Goal: Task Accomplishment & Management: Use online tool/utility

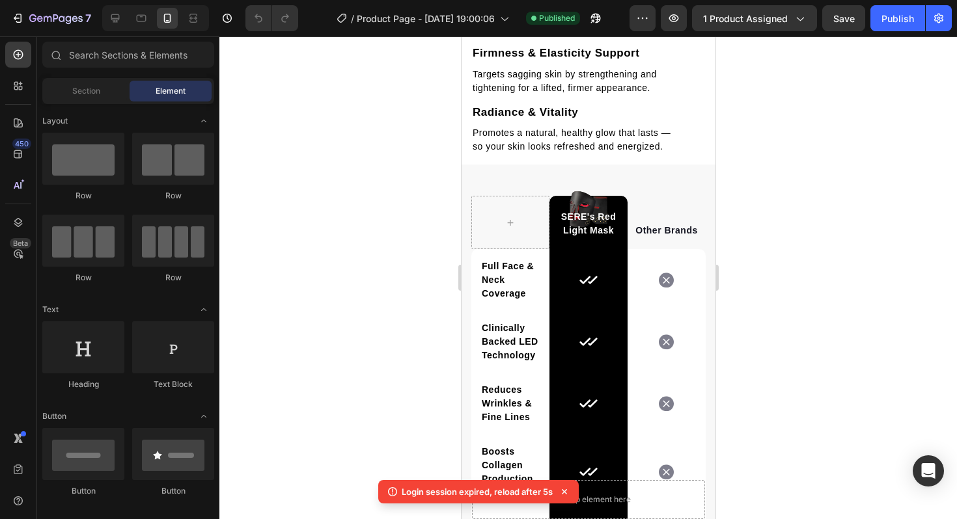
scroll to position [2075, 0]
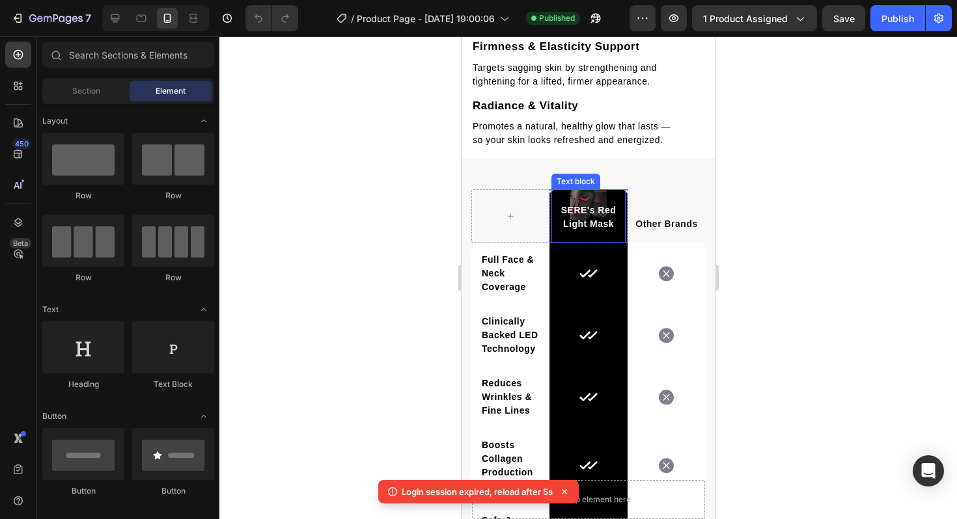
click at [597, 206] on p "SERE's Red Light Mask" at bounding box center [588, 217] width 72 height 27
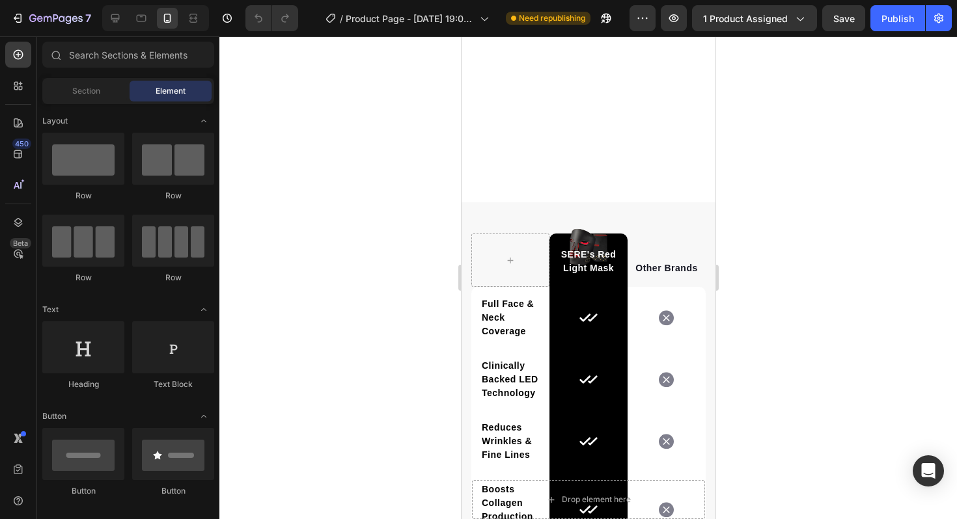
scroll to position [1925, 0]
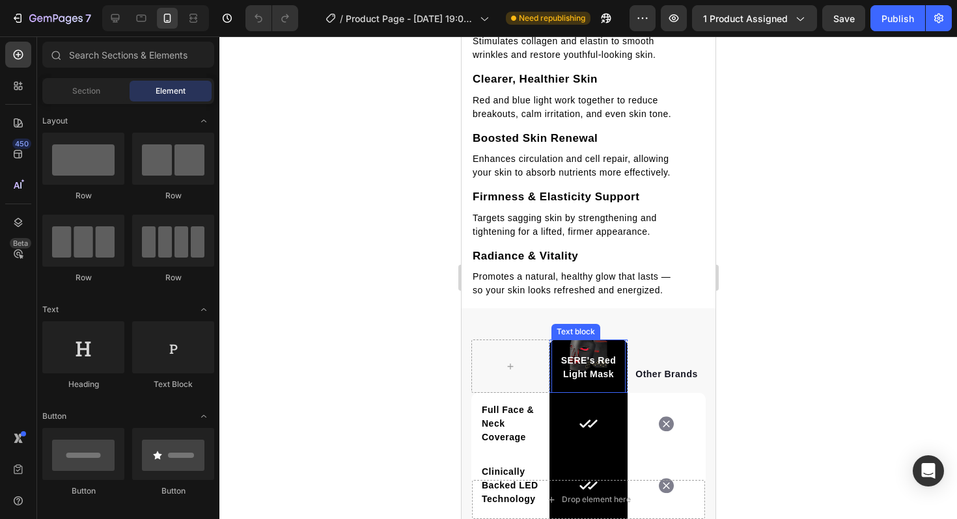
click at [590, 361] on p "SERE's Red Light Mask" at bounding box center [588, 367] width 72 height 27
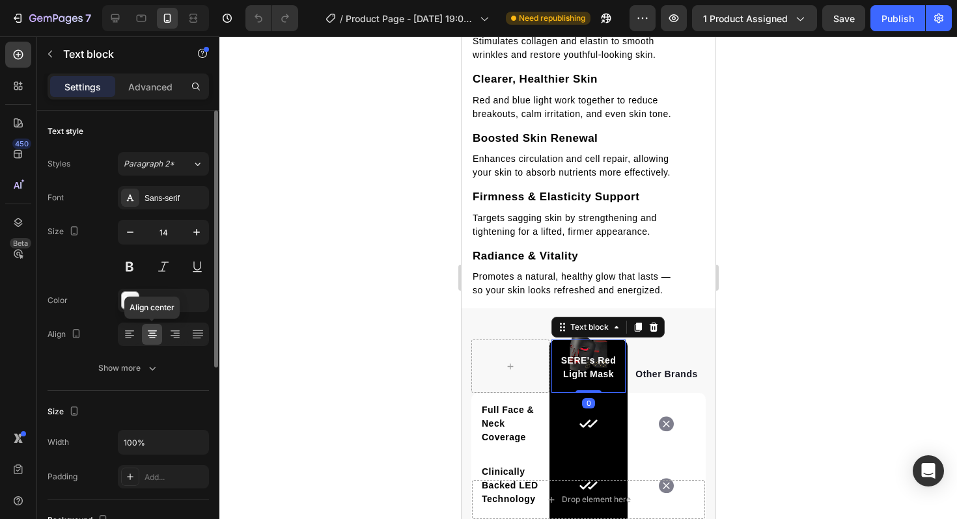
scroll to position [325, 0]
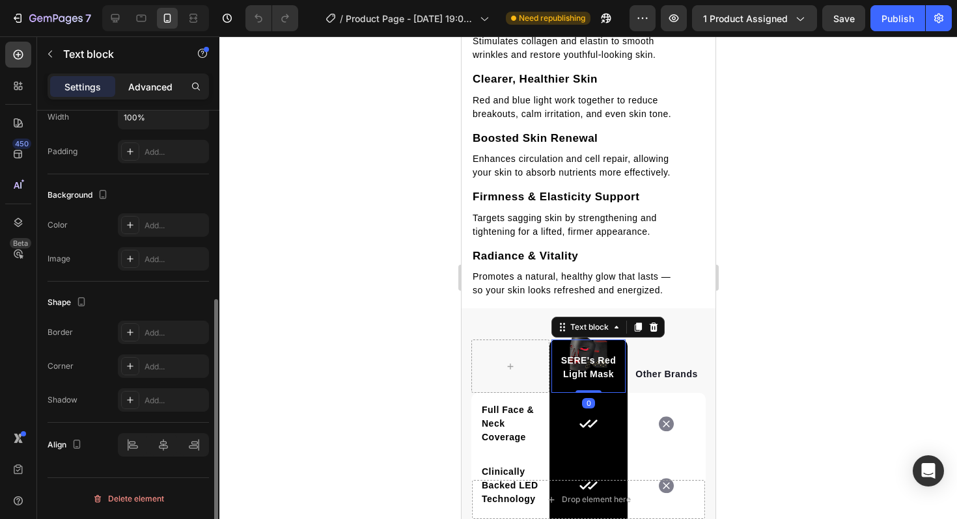
click at [162, 76] on div "Advanced" at bounding box center [150, 86] width 65 height 21
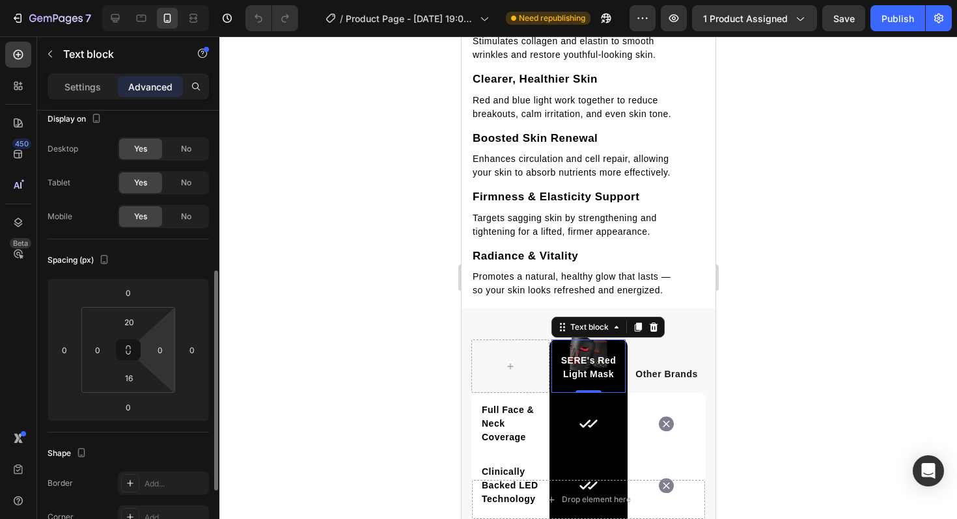
scroll to position [0, 0]
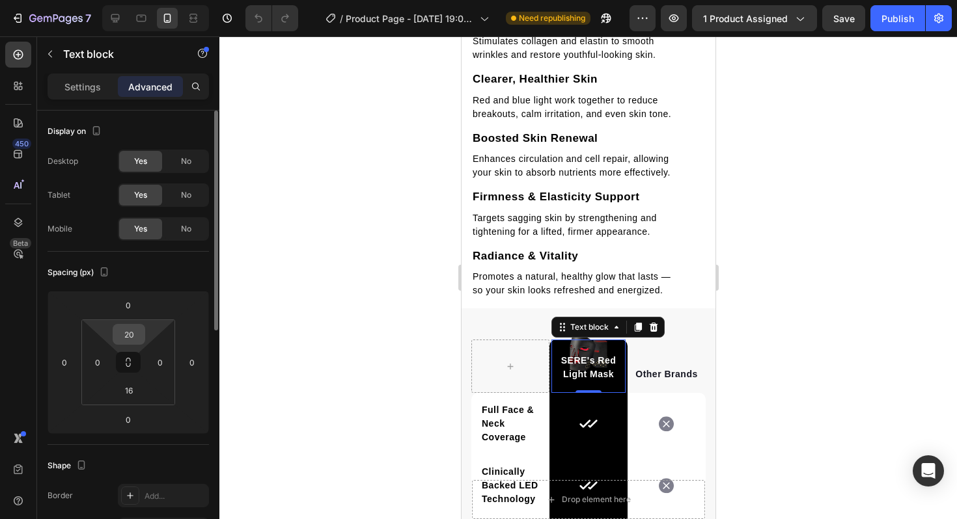
click at [132, 340] on input "20" at bounding box center [129, 335] width 26 height 20
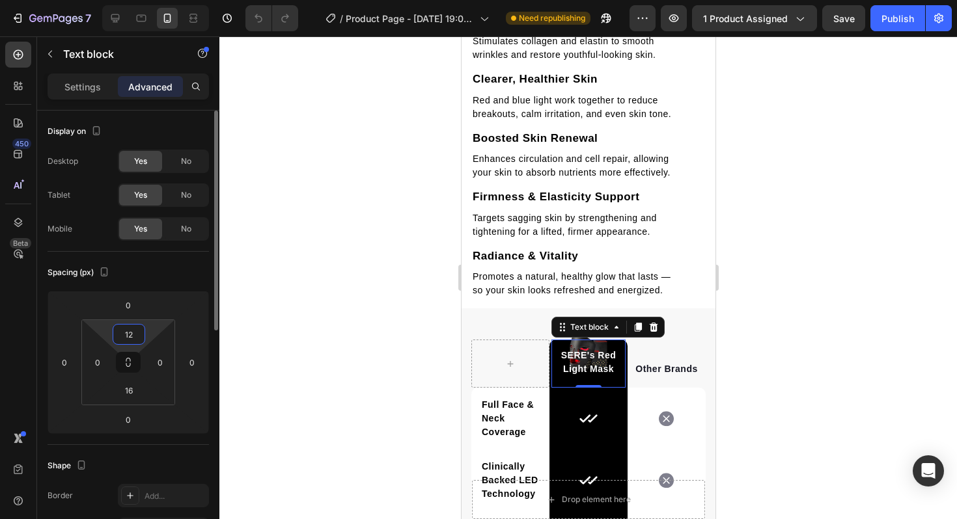
type input "1"
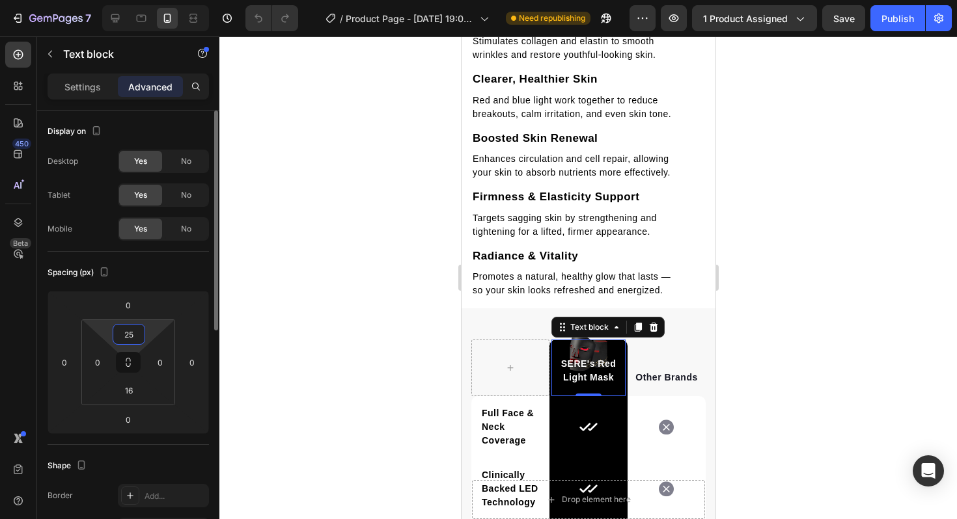
type input "2"
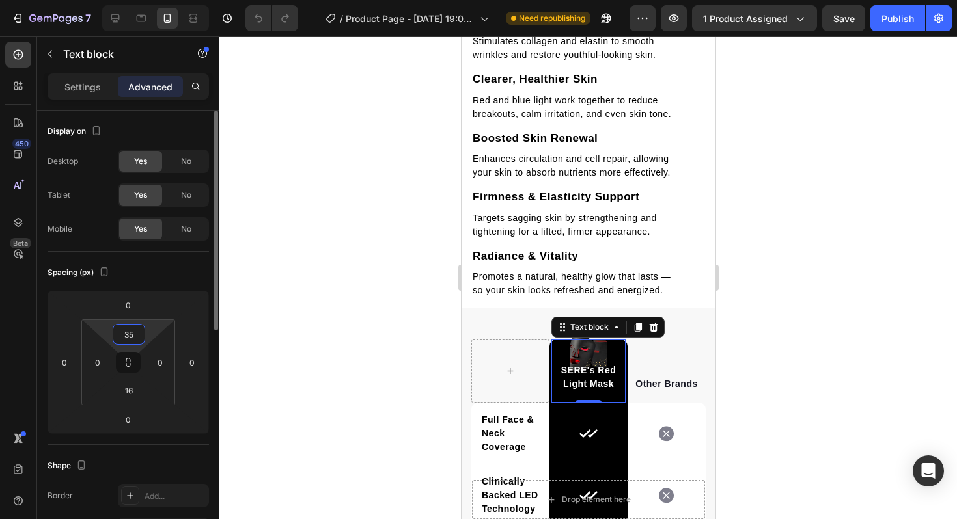
type input "3"
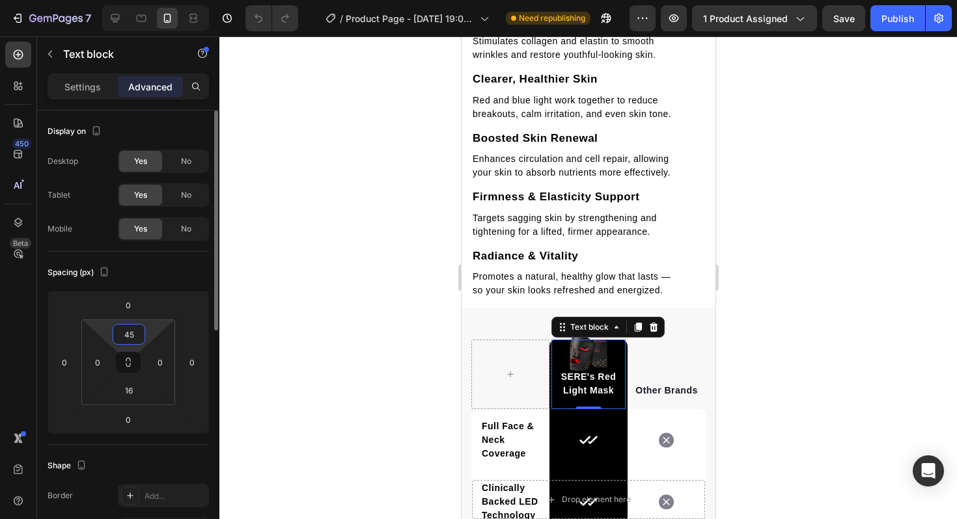
type input "4"
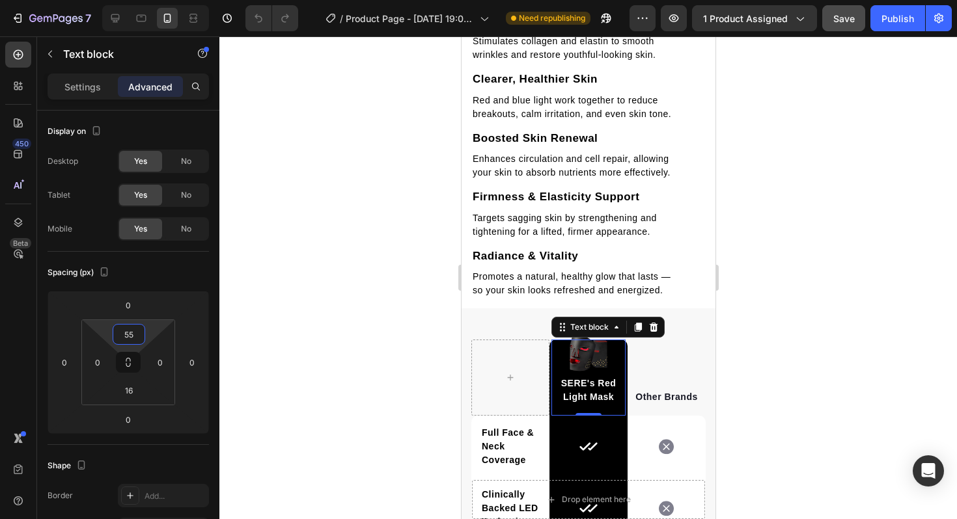
type input "55"
click at [832, 21] on button "Save" at bounding box center [843, 18] width 43 height 26
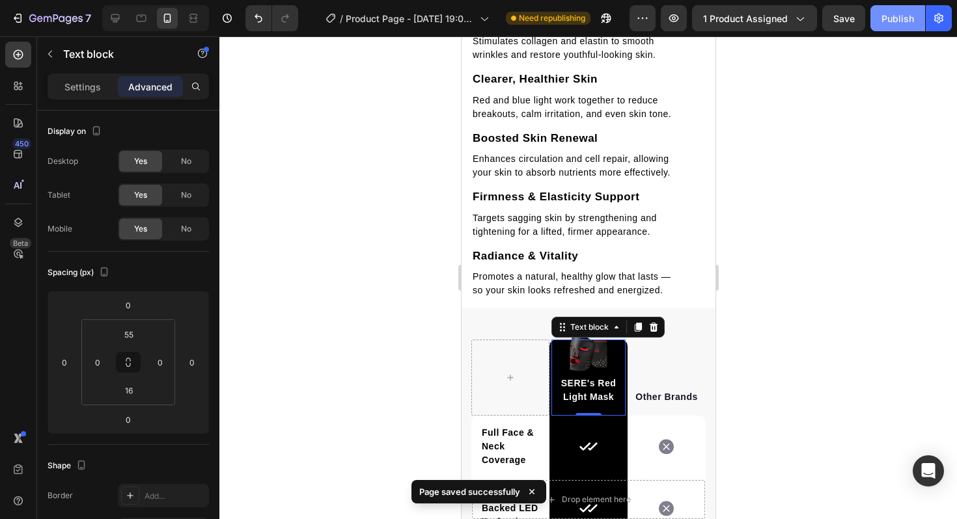
click at [907, 28] on button "Publish" at bounding box center [897, 18] width 55 height 26
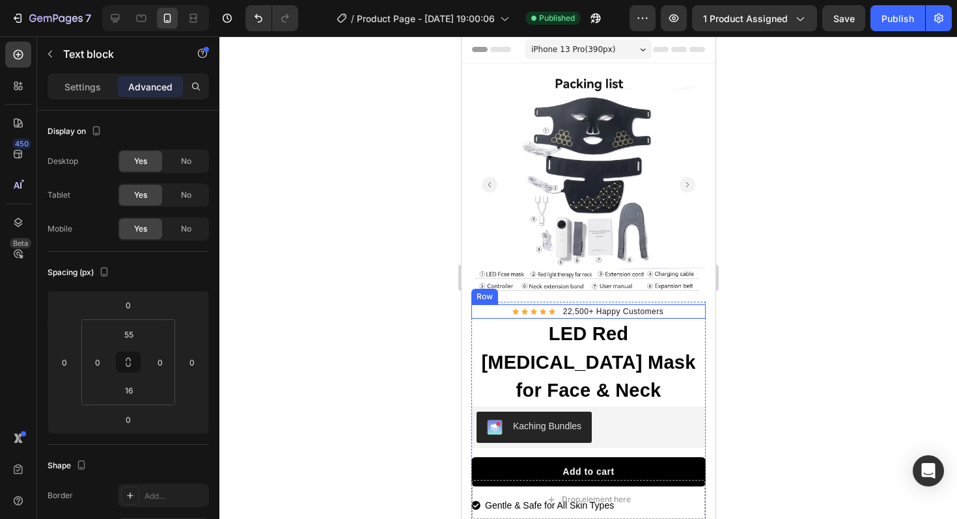
click at [676, 312] on div "Icon Icon Icon Icon Icon Icon List Hoz 22,500+ Happy Customers Text block Row" at bounding box center [588, 312] width 234 height 14
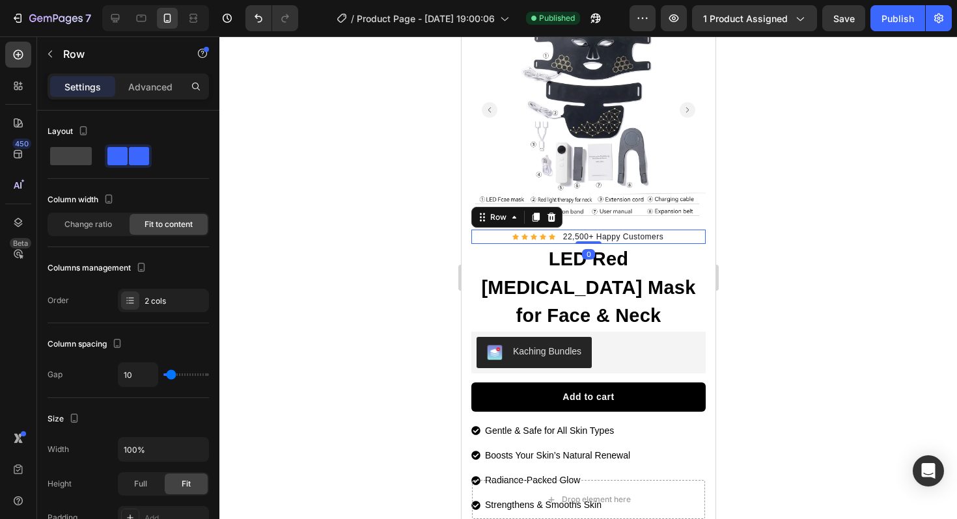
scroll to position [81, 0]
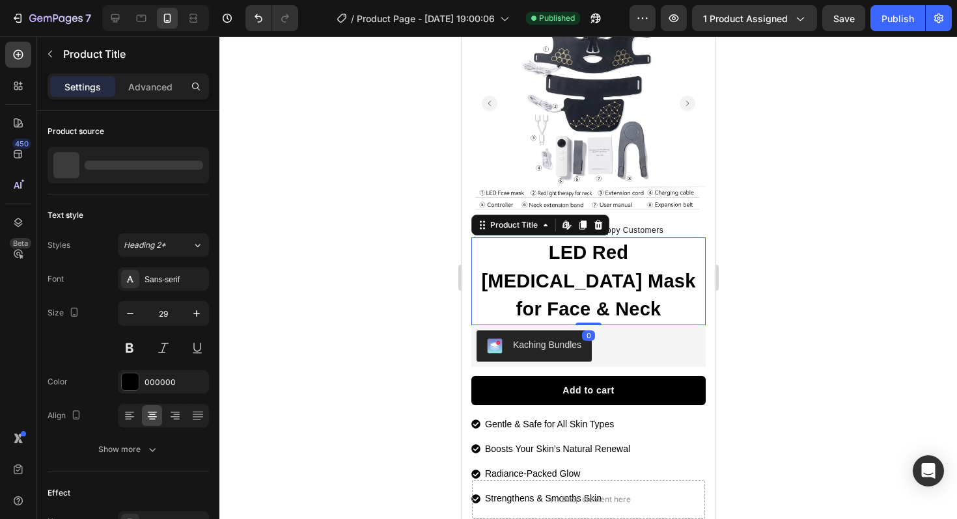
click at [642, 260] on h1 "LED Red [MEDICAL_DATA] Mask for Face & Neck" at bounding box center [588, 282] width 234 height 88
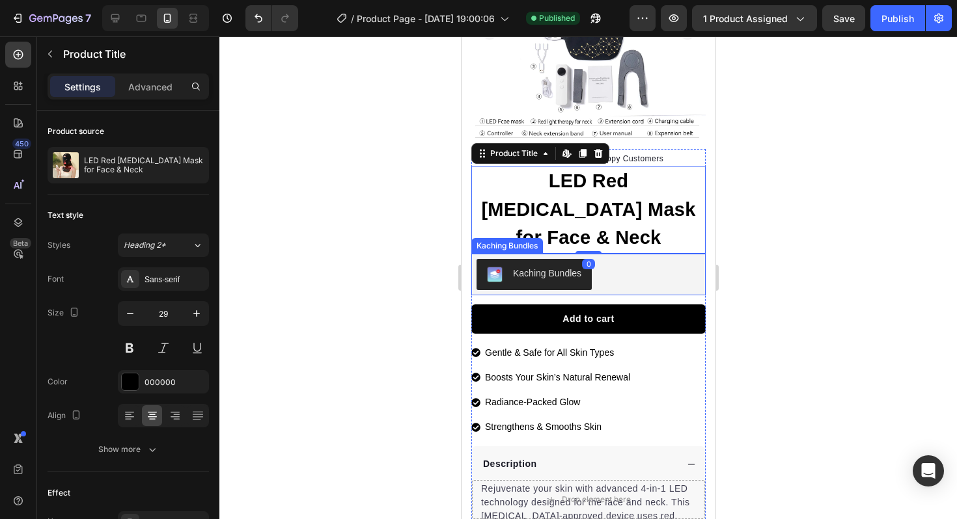
scroll to position [154, 0]
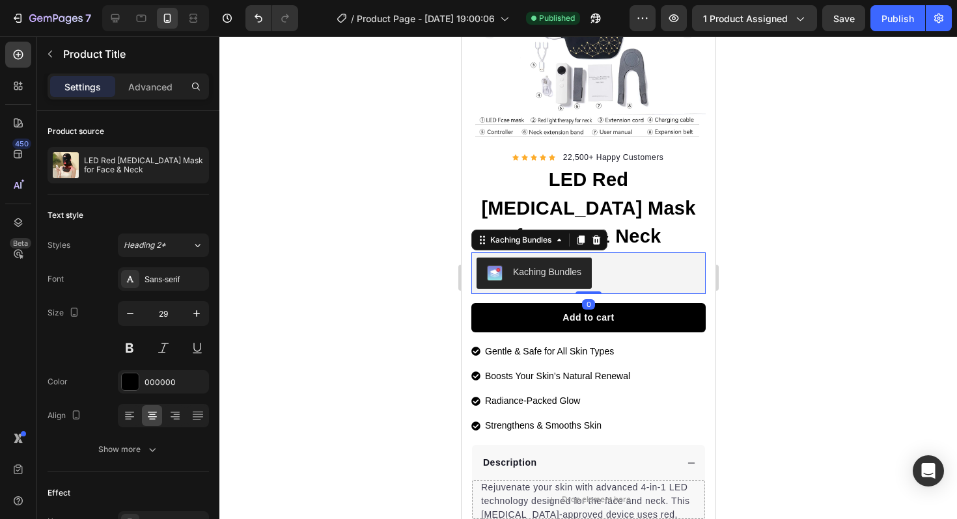
click at [554, 266] on div "Kaching Bundles" at bounding box center [546, 273] width 68 height 14
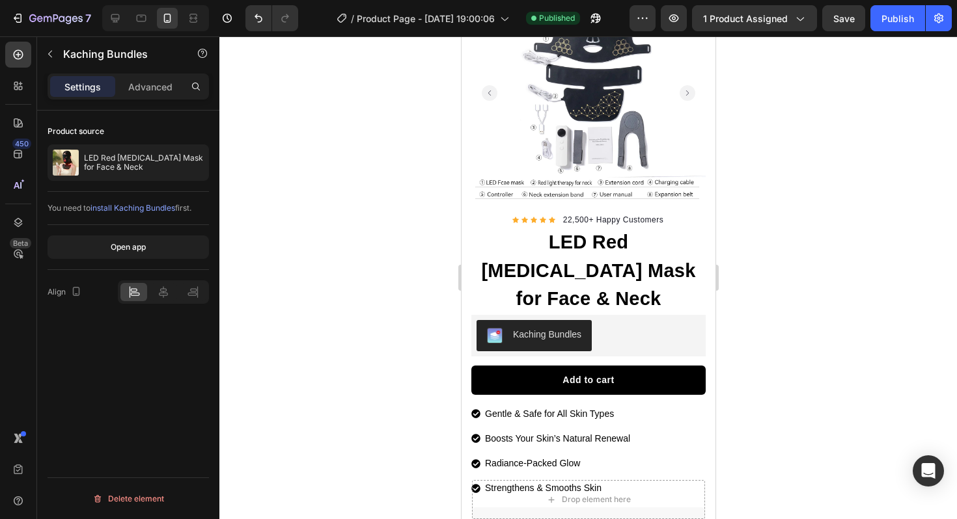
scroll to position [68, 0]
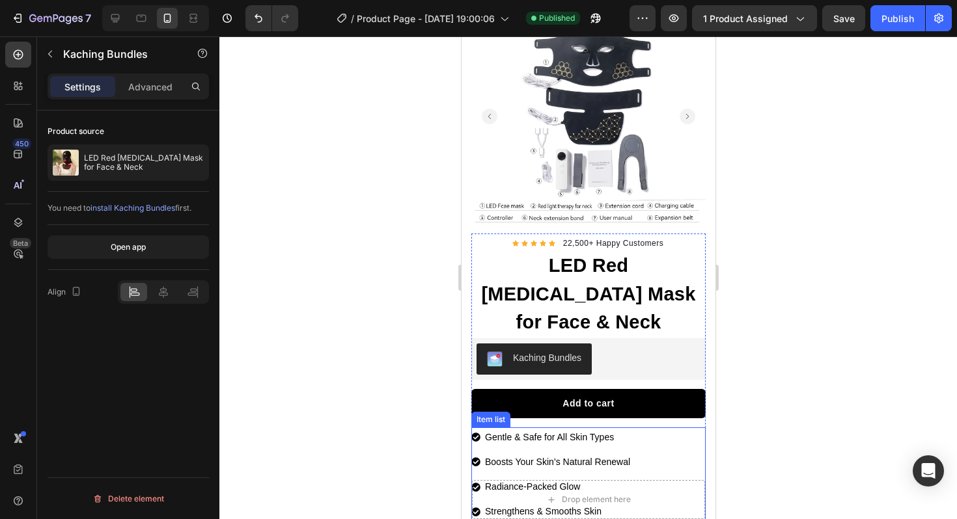
click at [589, 430] on p "Gentle & Safe for All Skin Types" at bounding box center [556, 438] width 145 height 16
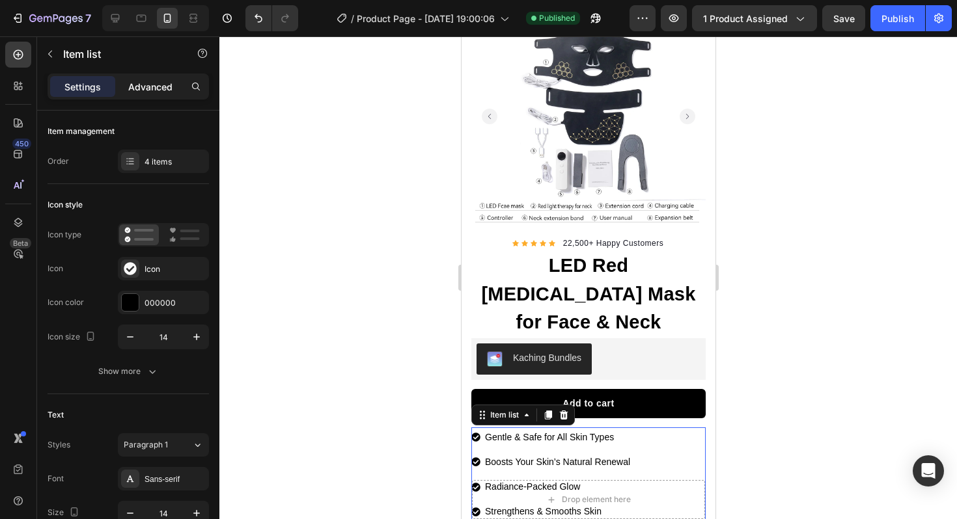
click at [159, 88] on p "Advanced" at bounding box center [150, 87] width 44 height 14
type input "100%"
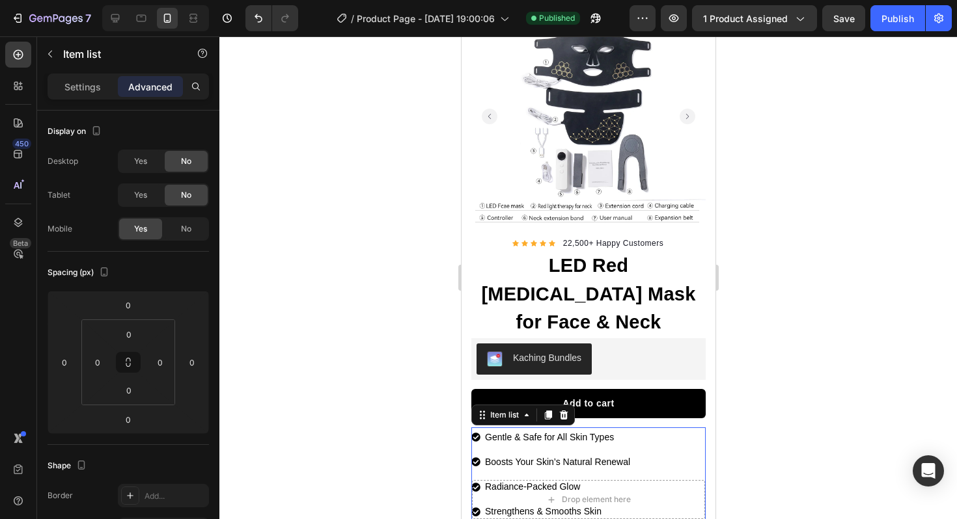
click at [616, 428] on div "Gentle & Safe for All Skin Types Boosts Your Skin’s Natural Renewal Radiance-Pa…" at bounding box center [551, 475] width 161 height 95
click at [621, 454] on p "Boosts Your Skin’s Natural Renewal" at bounding box center [556, 462] width 145 height 16
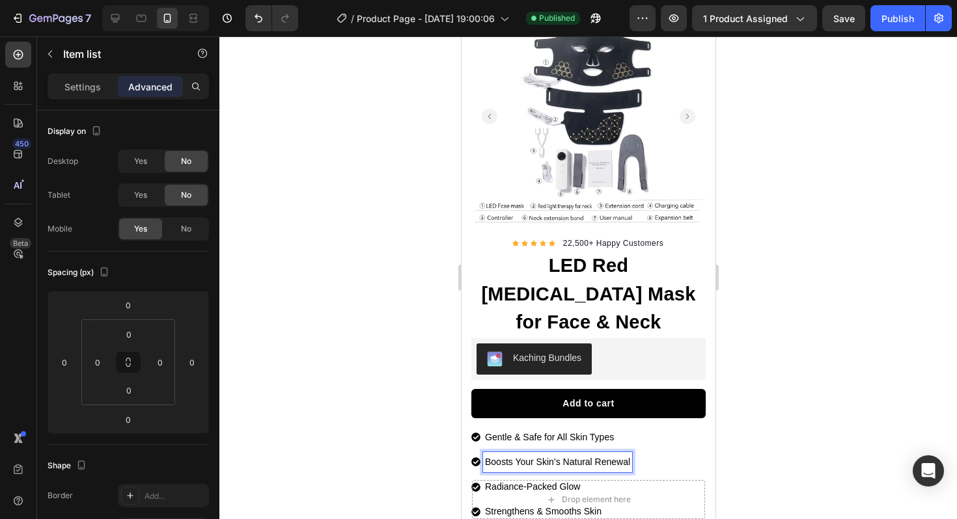
click at [615, 430] on p "Gentle & Safe for All Skin Types" at bounding box center [556, 438] width 145 height 16
click at [576, 477] on div "Radiance-Packed Glow" at bounding box center [556, 487] width 149 height 20
click at [556, 479] on p "Radiance-Packed Glow" at bounding box center [556, 487] width 145 height 16
click at [522, 504] on p "Strengthens & Smooths Skin" at bounding box center [556, 512] width 145 height 16
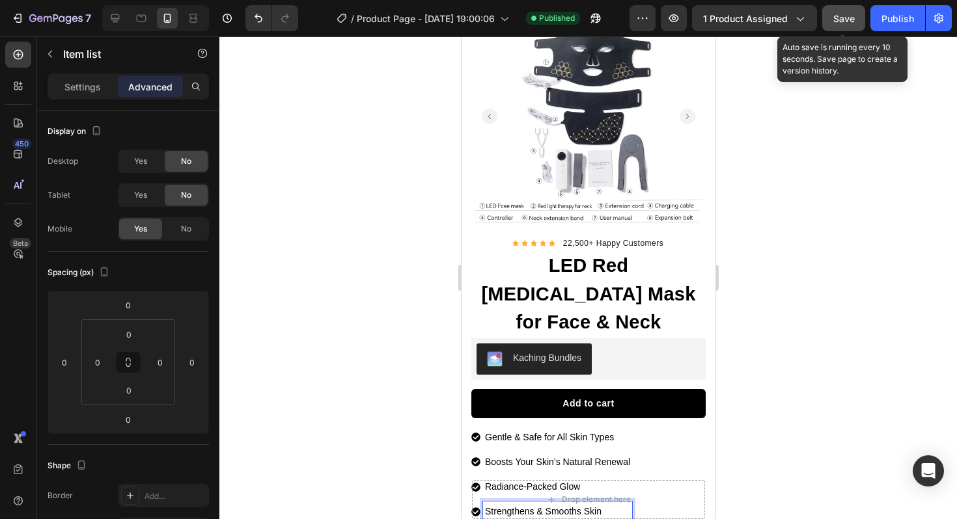
click at [839, 14] on span "Save" at bounding box center [843, 18] width 21 height 11
